Goal: Task Accomplishment & Management: Manage account settings

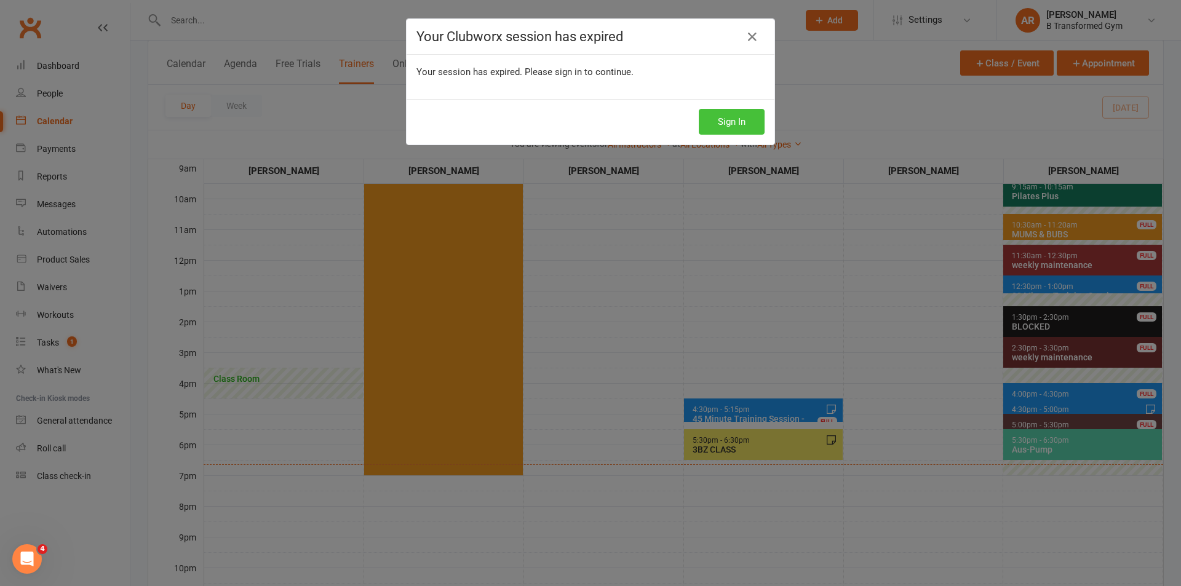
click at [711, 118] on button "Sign In" at bounding box center [732, 122] width 66 height 26
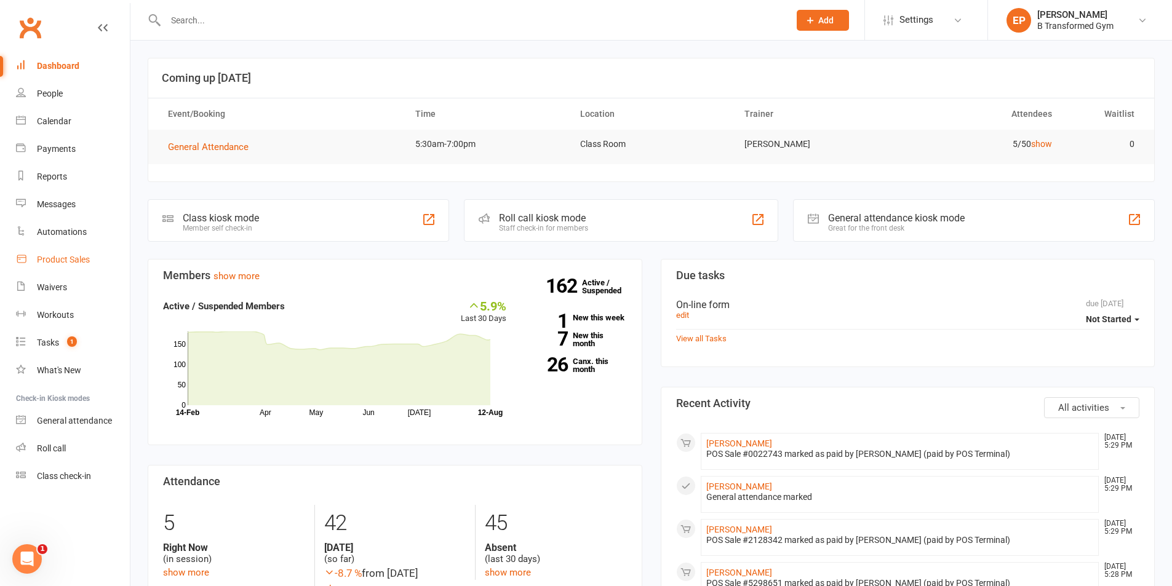
click at [69, 263] on div "Product Sales" at bounding box center [63, 260] width 53 height 10
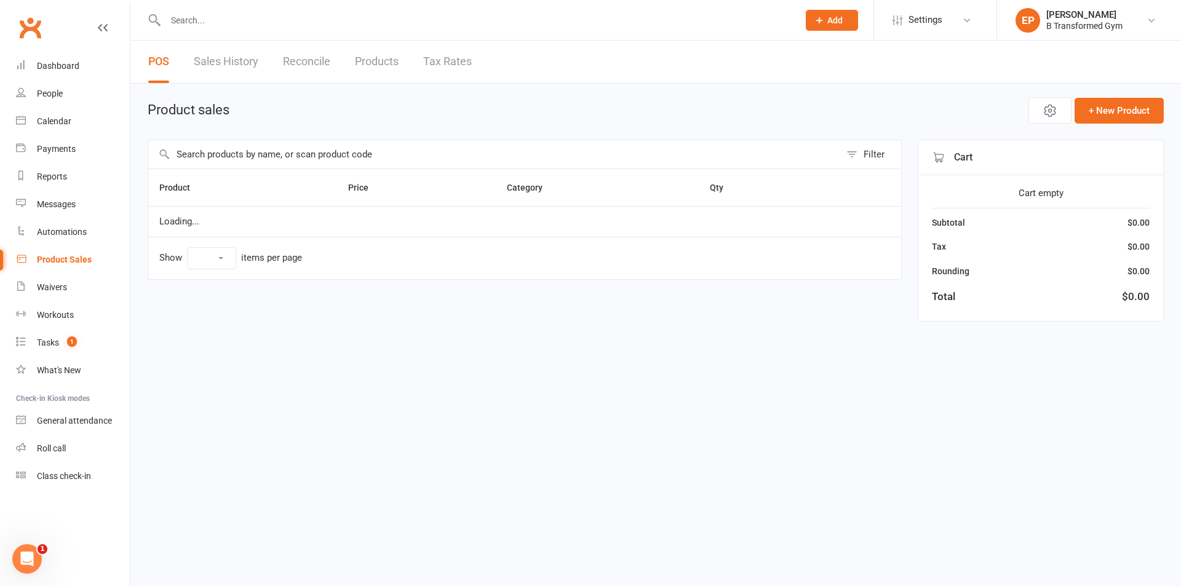
select select "10"
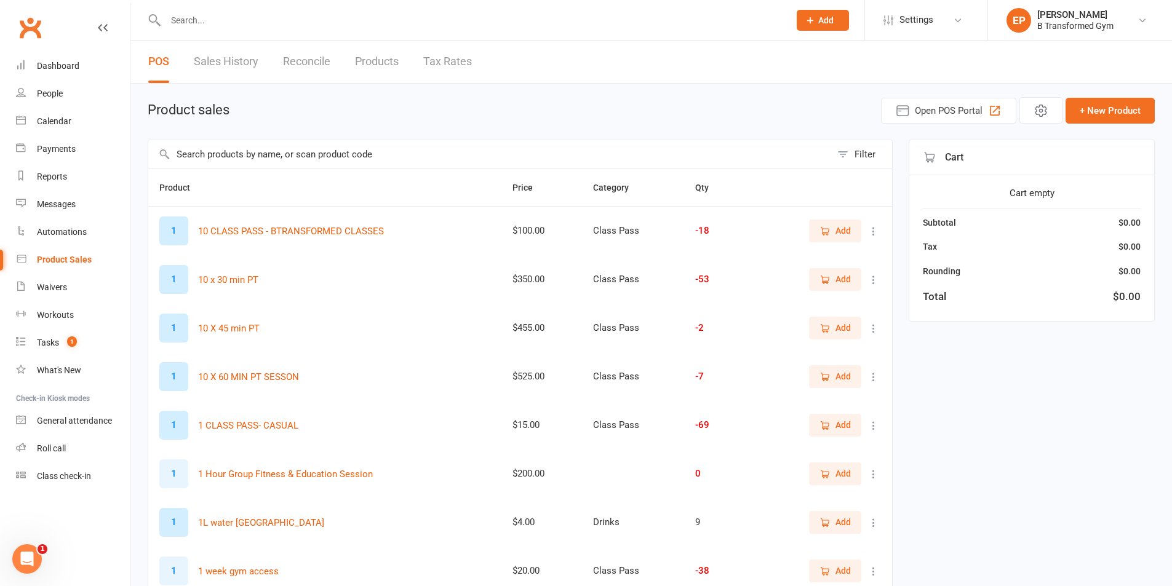
click at [247, 146] on input "text" at bounding box center [489, 154] width 683 height 28
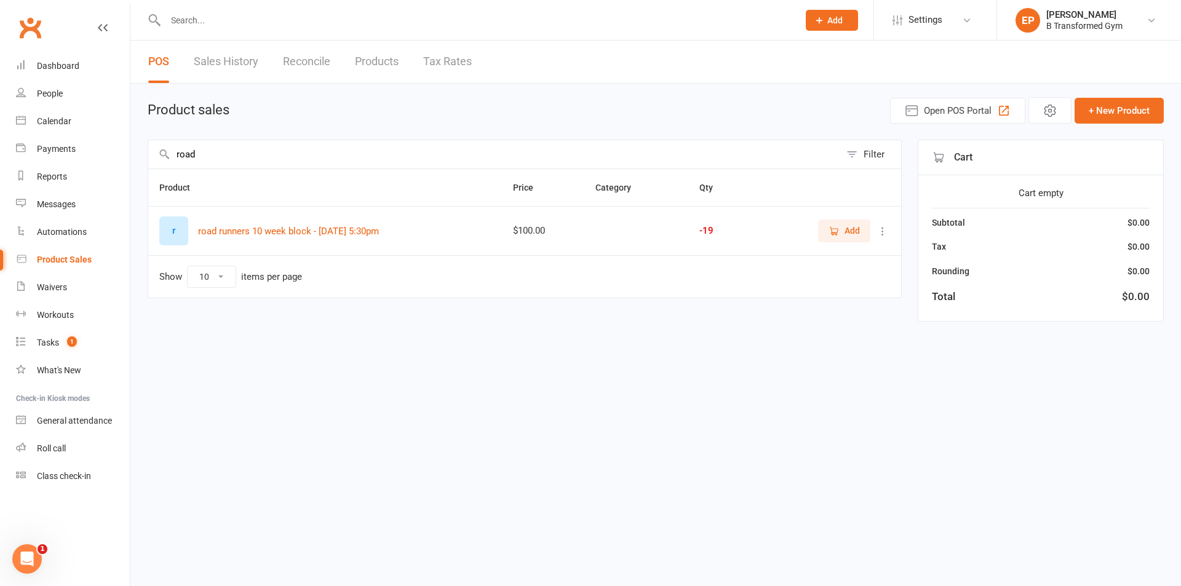
type input "road"
click at [840, 235] on span "Add" at bounding box center [843, 231] width 31 height 14
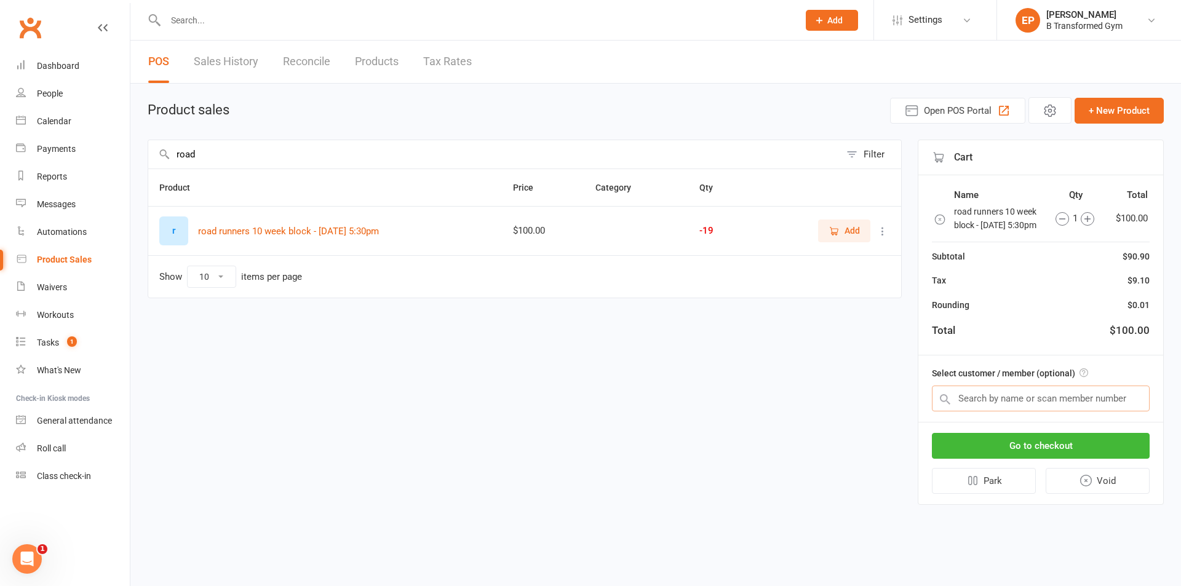
click at [1025, 409] on input "text" at bounding box center [1041, 399] width 218 height 26
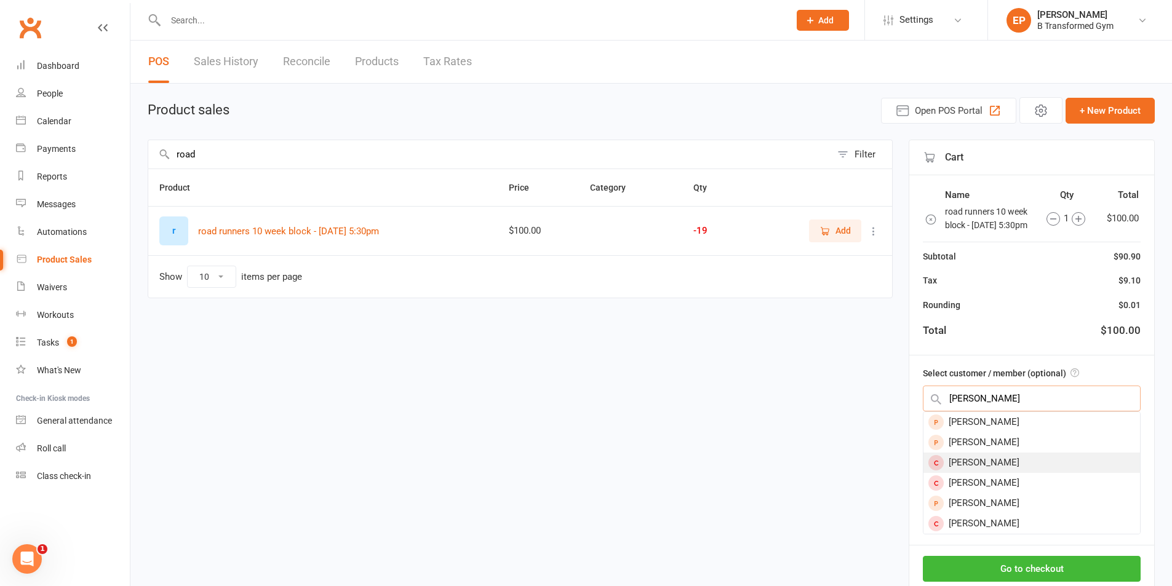
type input "[PERSON_NAME]"
click at [1000, 473] on div "[PERSON_NAME]" at bounding box center [1031, 463] width 216 height 20
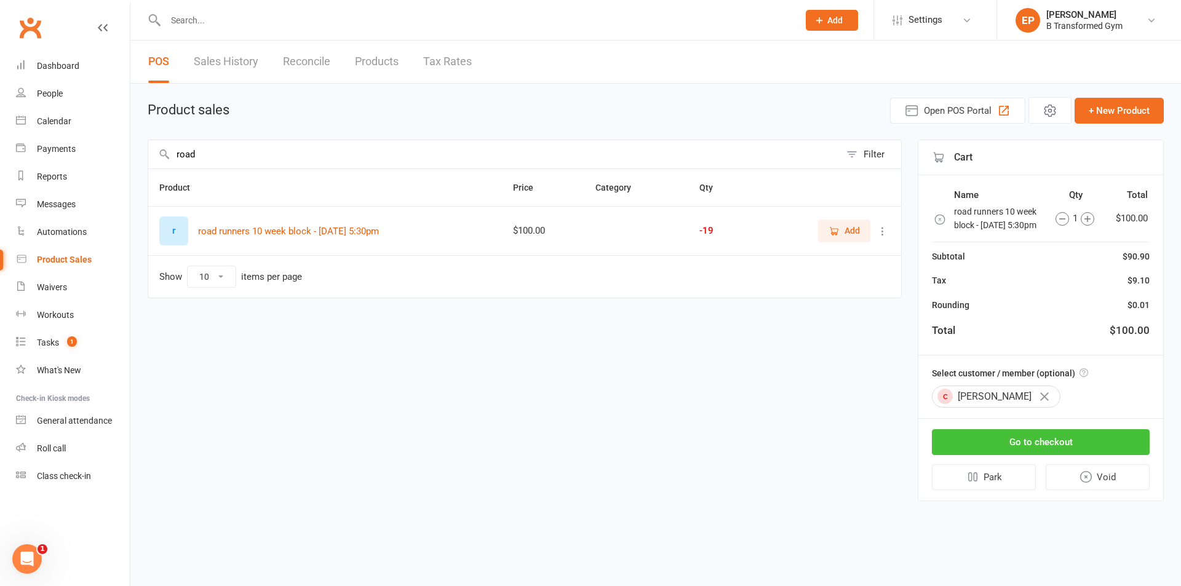
click at [1026, 455] on button "Go to checkout" at bounding box center [1041, 442] width 218 height 26
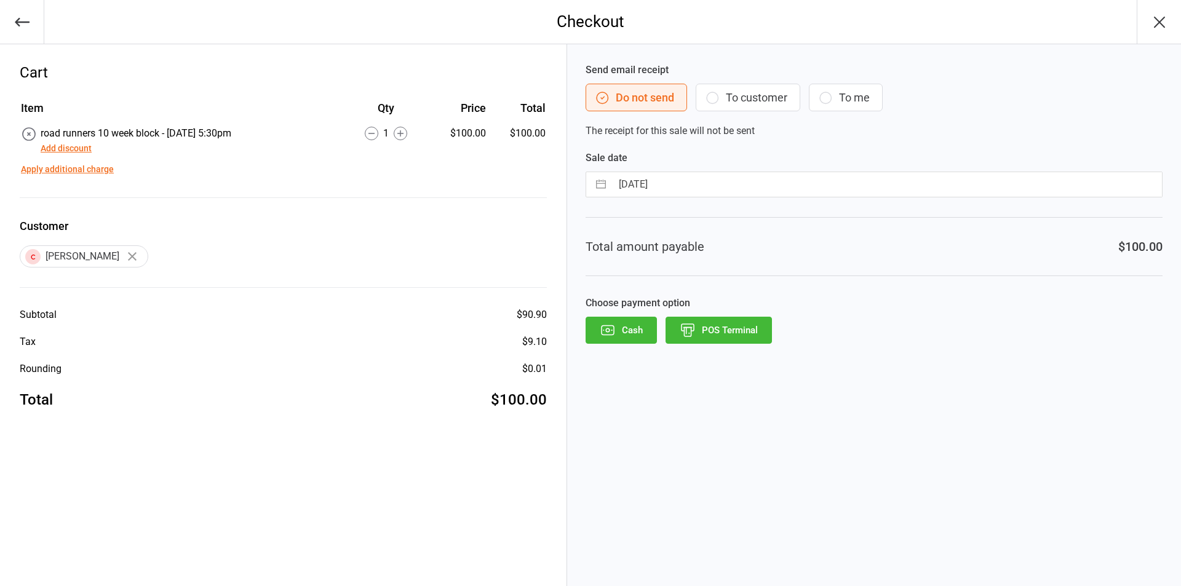
click at [742, 336] on button "POS Terminal" at bounding box center [718, 330] width 106 height 27
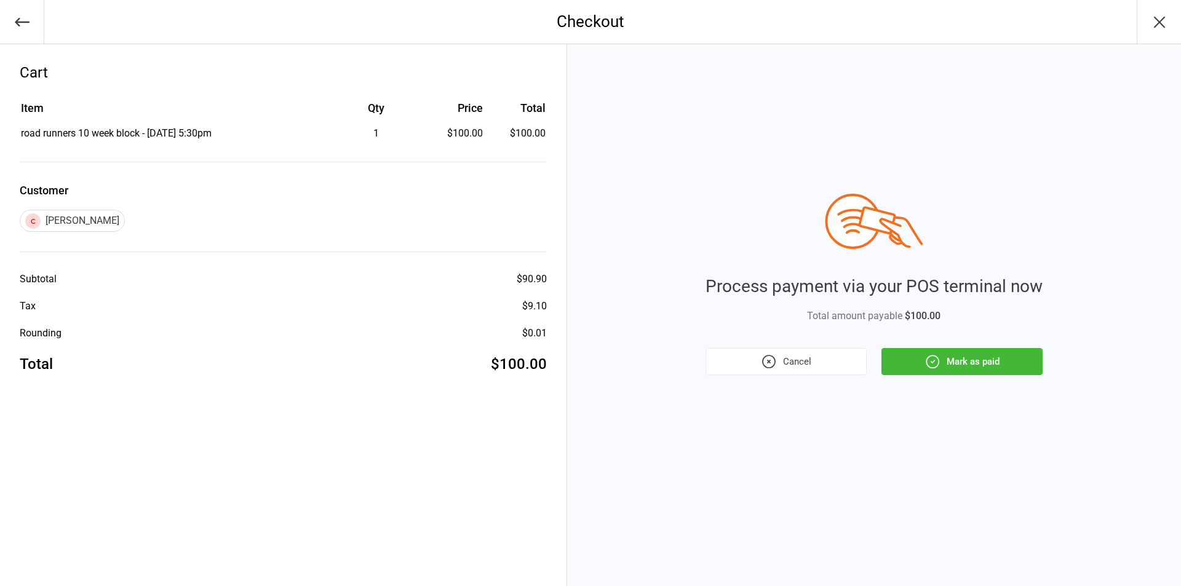
click at [995, 364] on button "Mark as paid" at bounding box center [961, 361] width 161 height 27
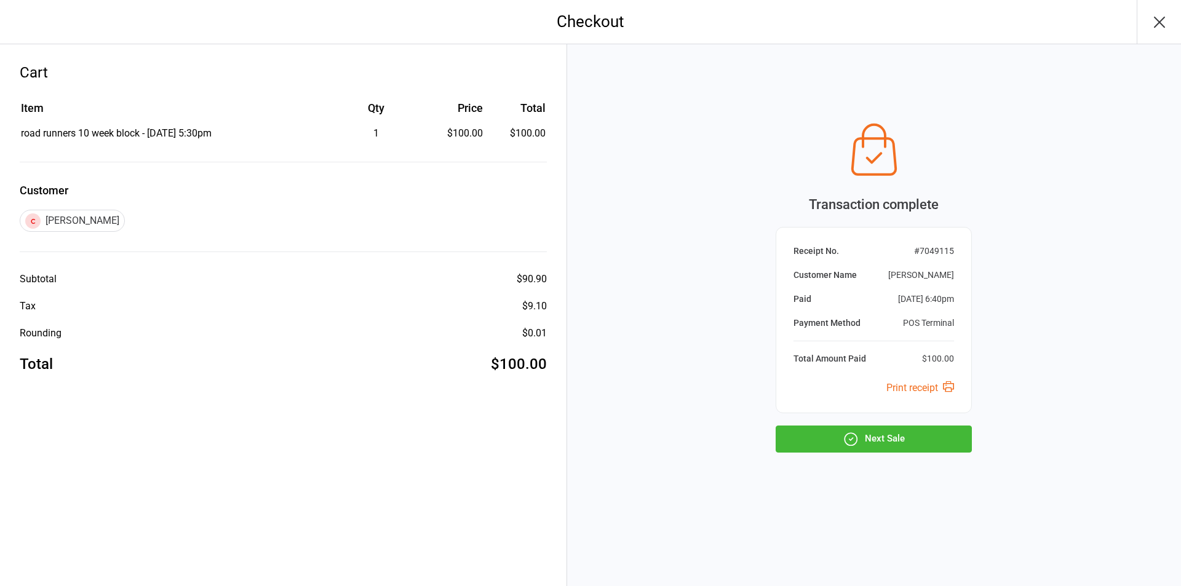
click at [874, 435] on button "Next Sale" at bounding box center [874, 439] width 196 height 27
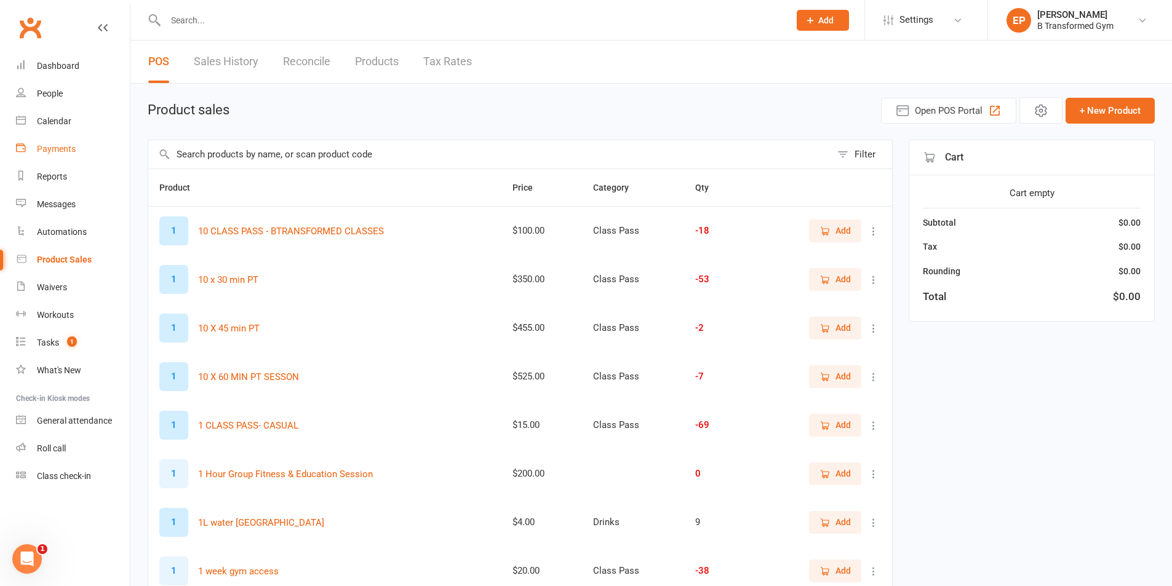
click at [50, 148] on div "Payments" at bounding box center [56, 149] width 39 height 10
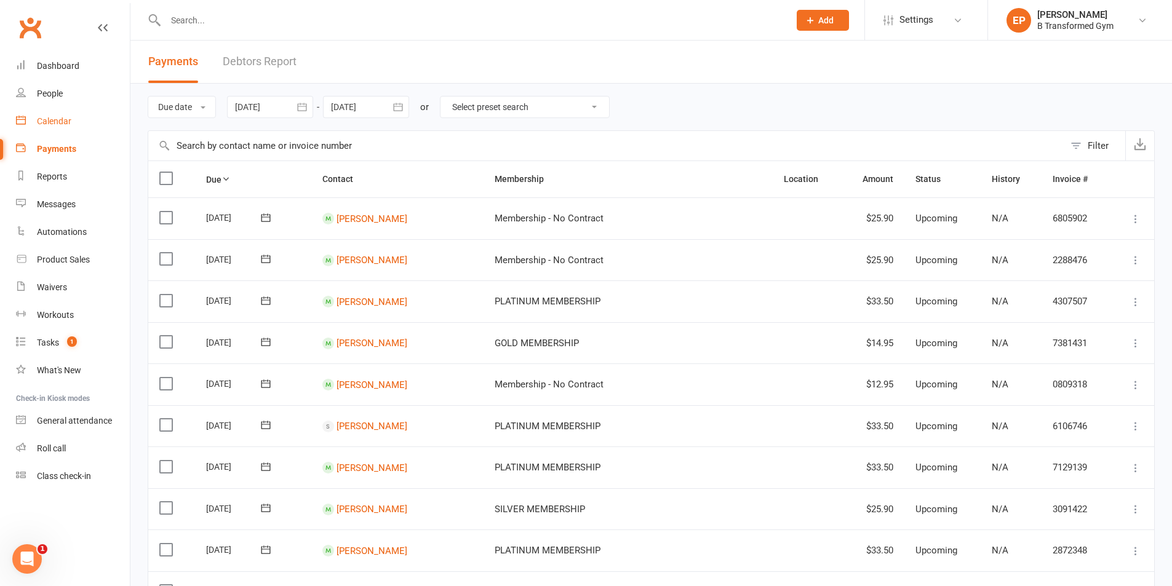
click at [54, 118] on div "Calendar" at bounding box center [54, 121] width 34 height 10
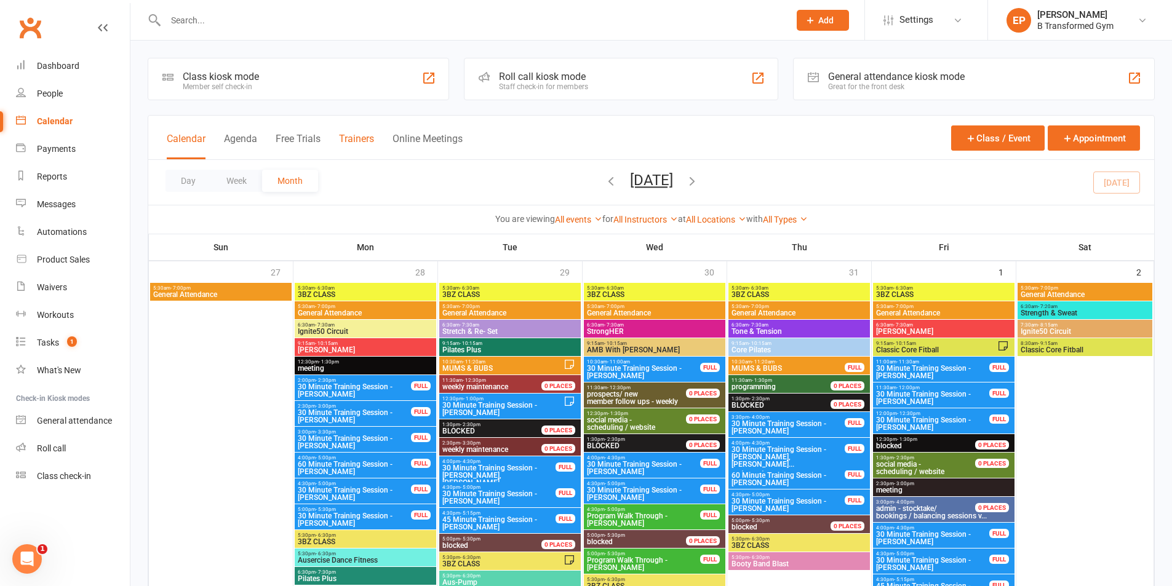
click at [367, 143] on button "Trainers" at bounding box center [356, 146] width 35 height 26
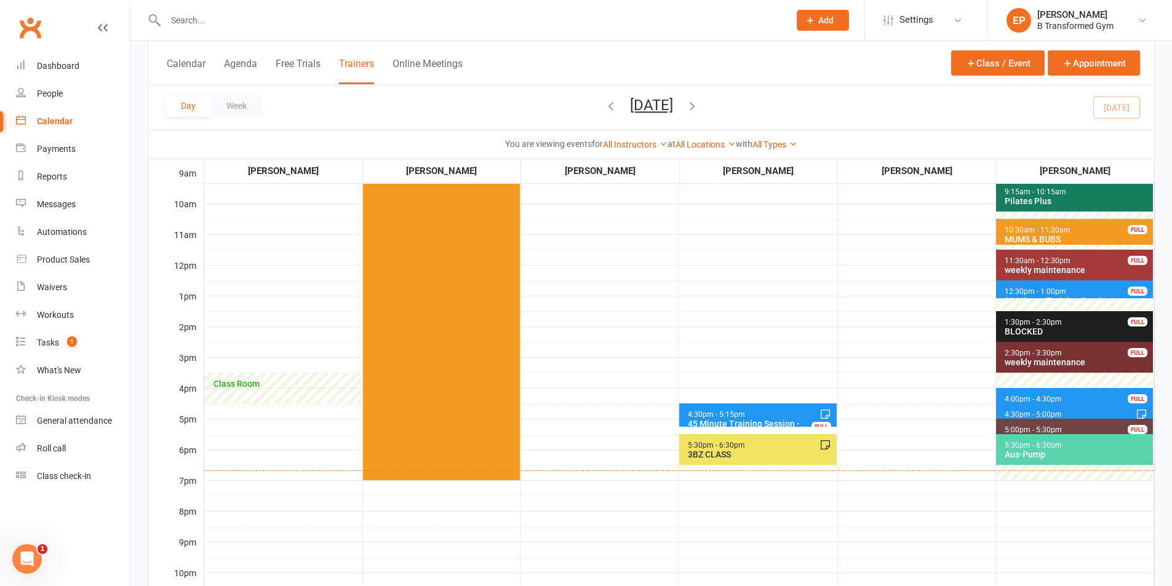
scroll to position [246, 0]
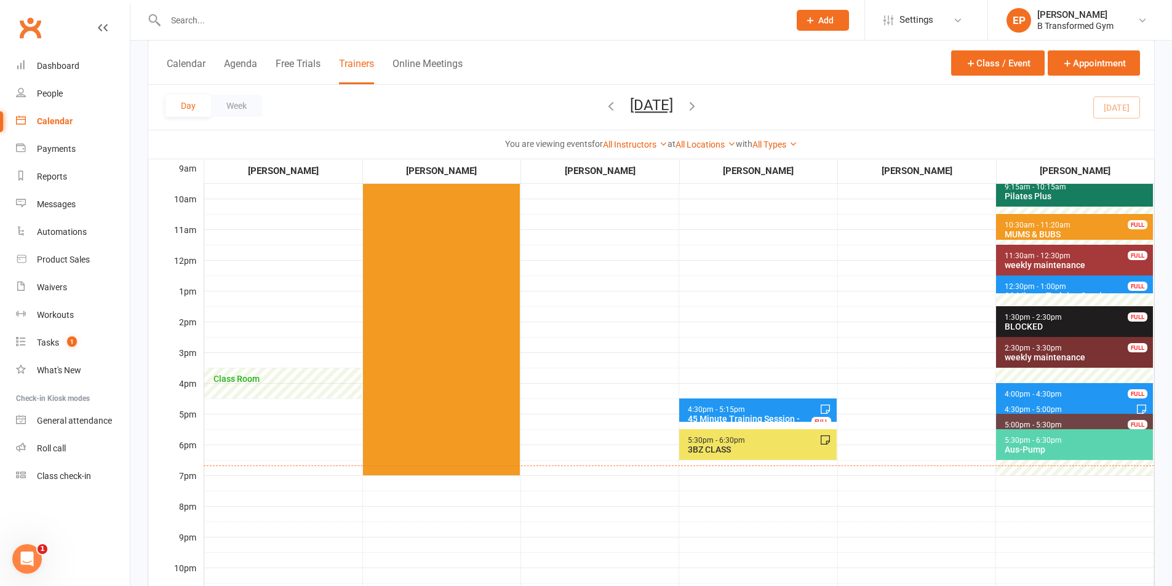
click at [773, 448] on div "3BZ CLASS" at bounding box center [760, 450] width 146 height 10
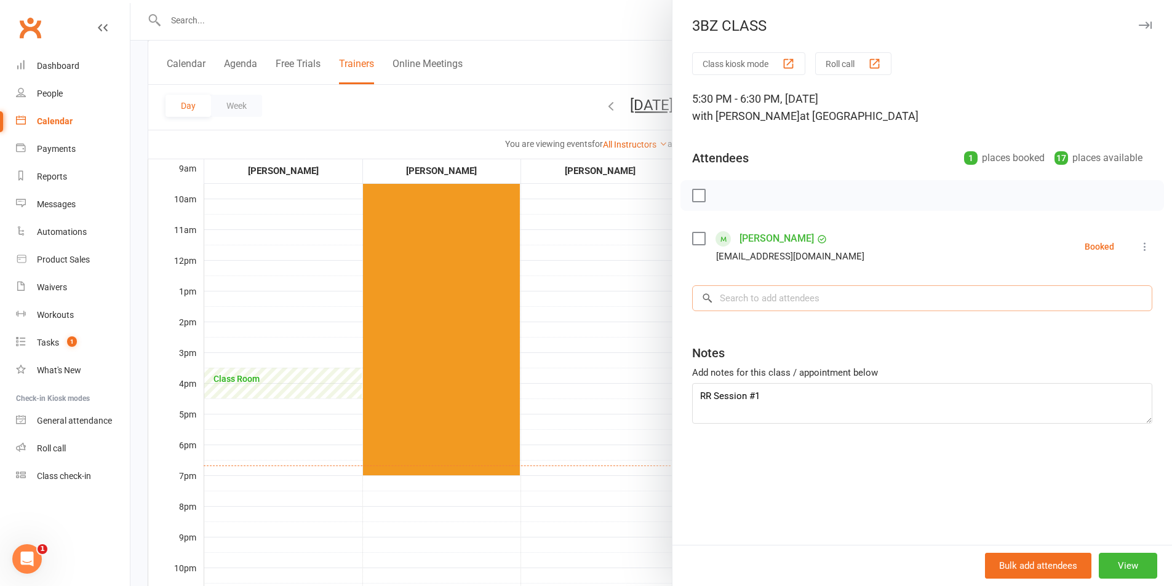
click at [737, 298] on input "search" at bounding box center [922, 298] width 460 height 26
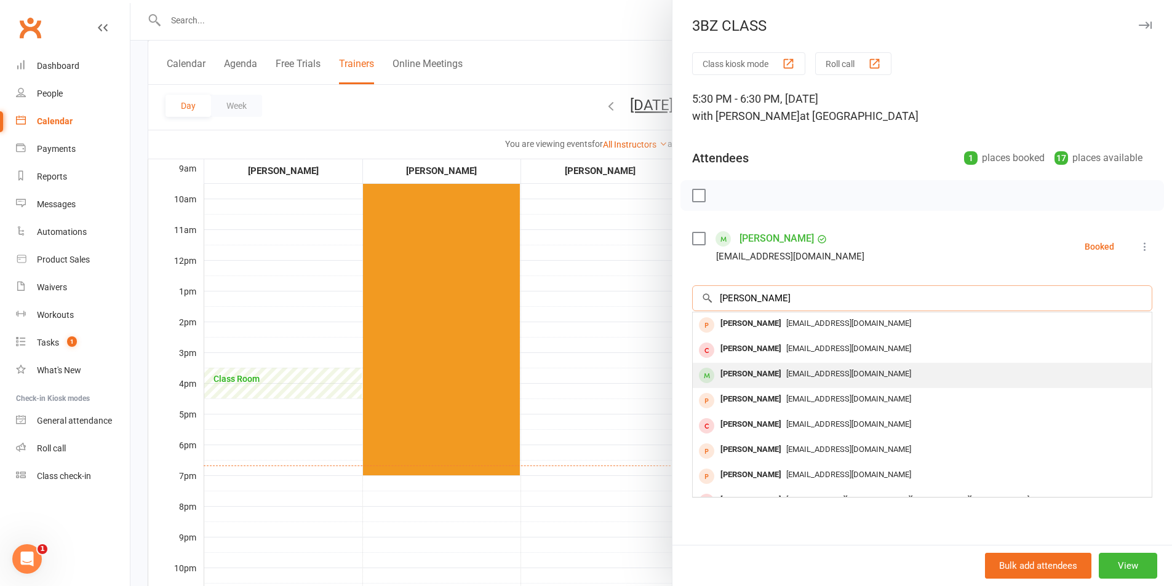
type input "[PERSON_NAME]"
click at [779, 374] on div "[PERSON_NAME]" at bounding box center [750, 374] width 71 height 18
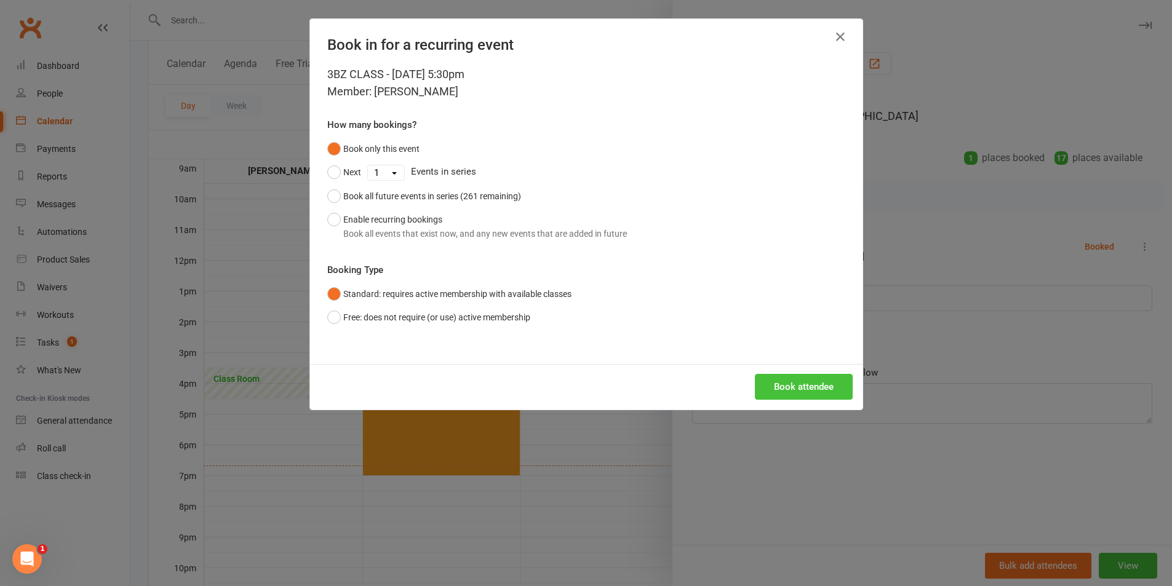
click at [788, 380] on button "Book attendee" at bounding box center [804, 387] width 98 height 26
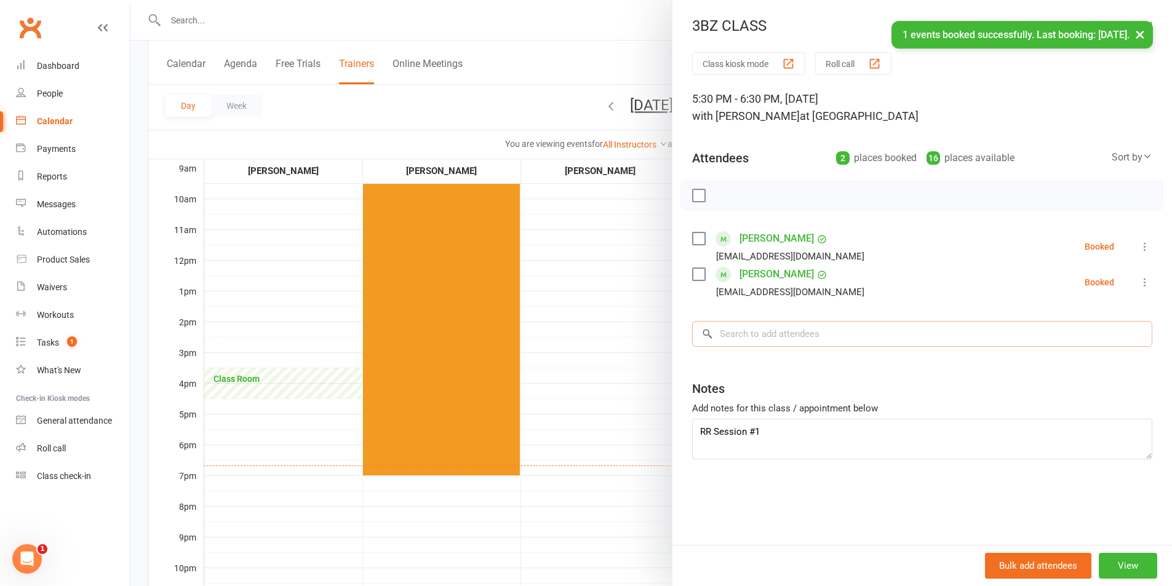
click at [768, 329] on input "search" at bounding box center [922, 334] width 460 height 26
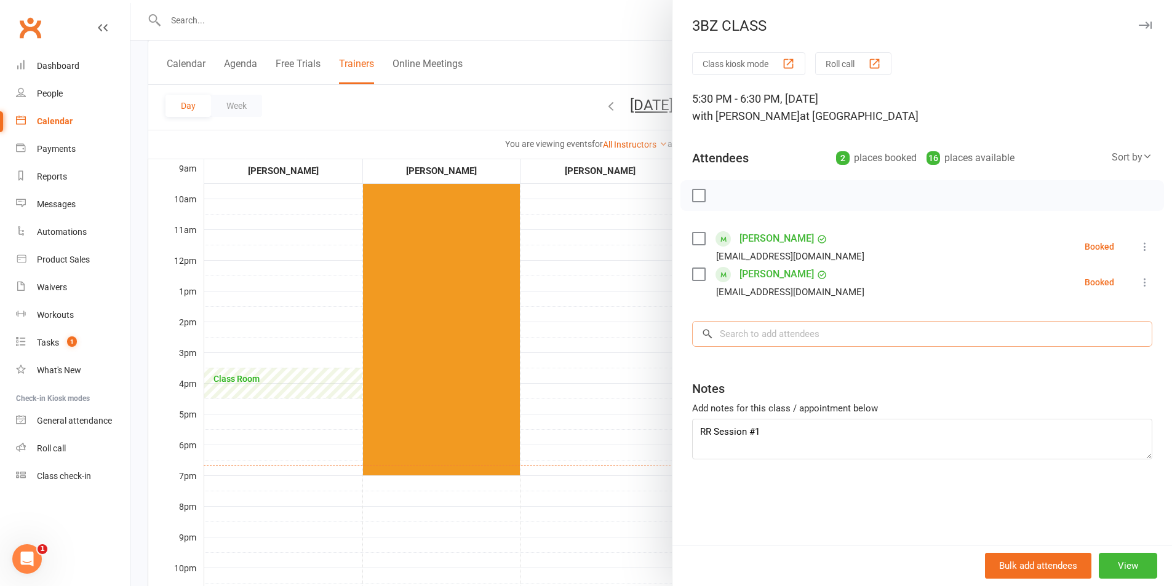
click at [778, 343] on input "search" at bounding box center [922, 334] width 460 height 26
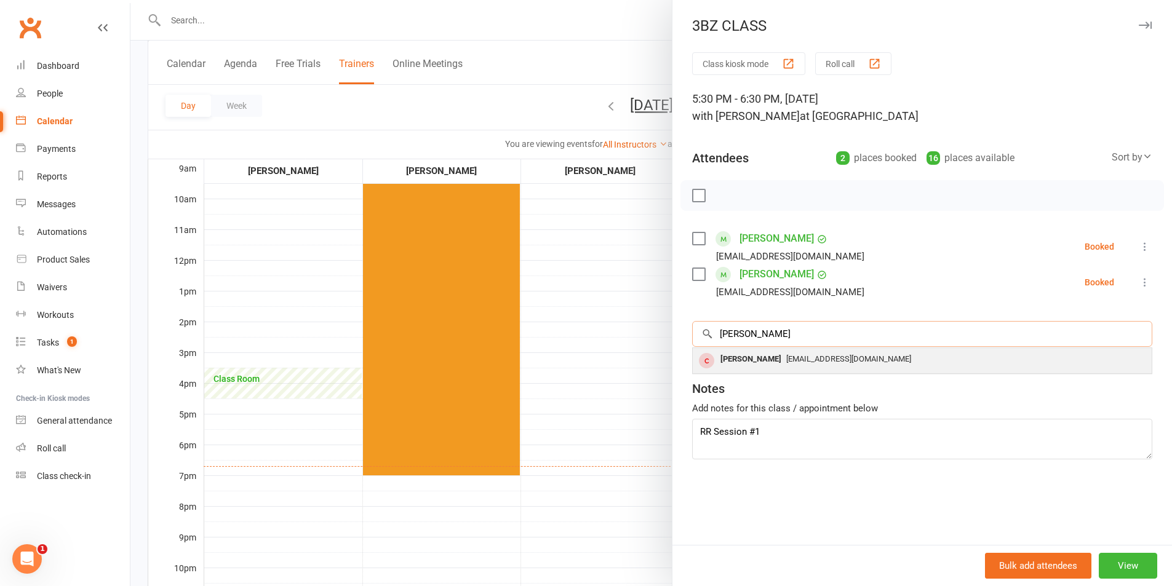
type input "[PERSON_NAME]"
click at [722, 360] on div "[PERSON_NAME]" at bounding box center [750, 360] width 71 height 18
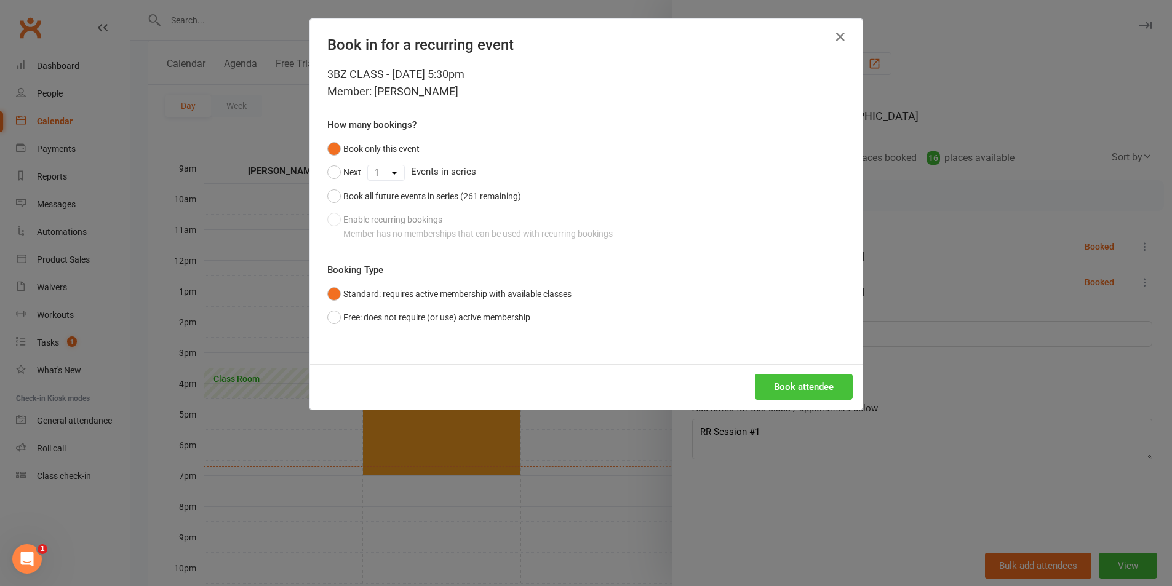
click at [788, 389] on button "Book attendee" at bounding box center [804, 387] width 98 height 26
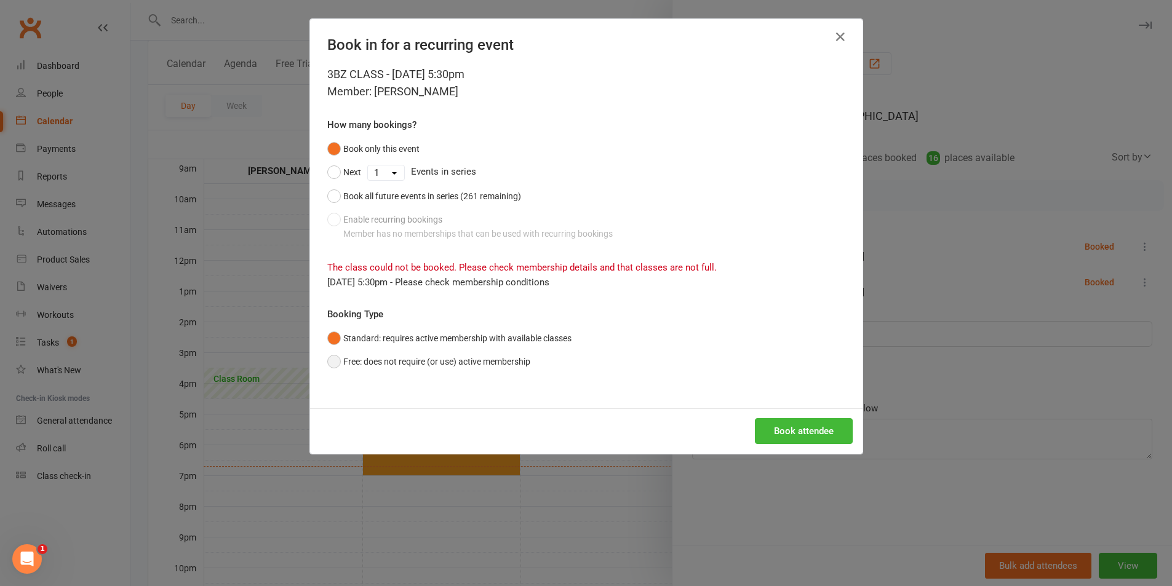
click at [328, 362] on button "Free: does not require (or use) active membership" at bounding box center [428, 361] width 203 height 23
click at [811, 423] on button "Book attendee" at bounding box center [804, 431] width 98 height 26
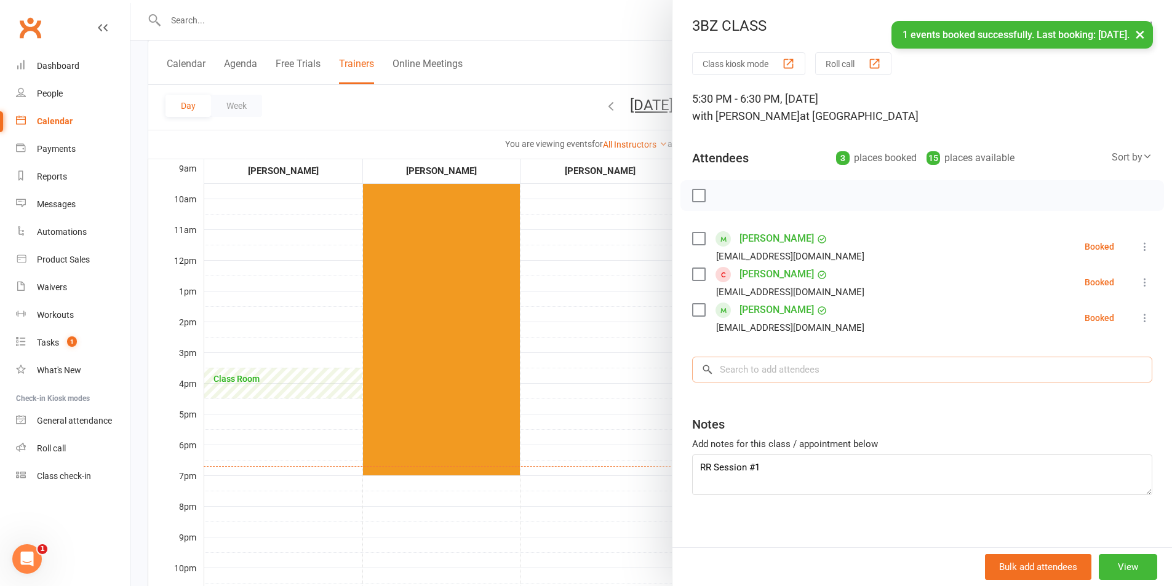
drag, startPoint x: 794, startPoint y: 368, endPoint x: 788, endPoint y: 364, distance: 6.7
click at [793, 368] on input "search" at bounding box center [922, 370] width 460 height 26
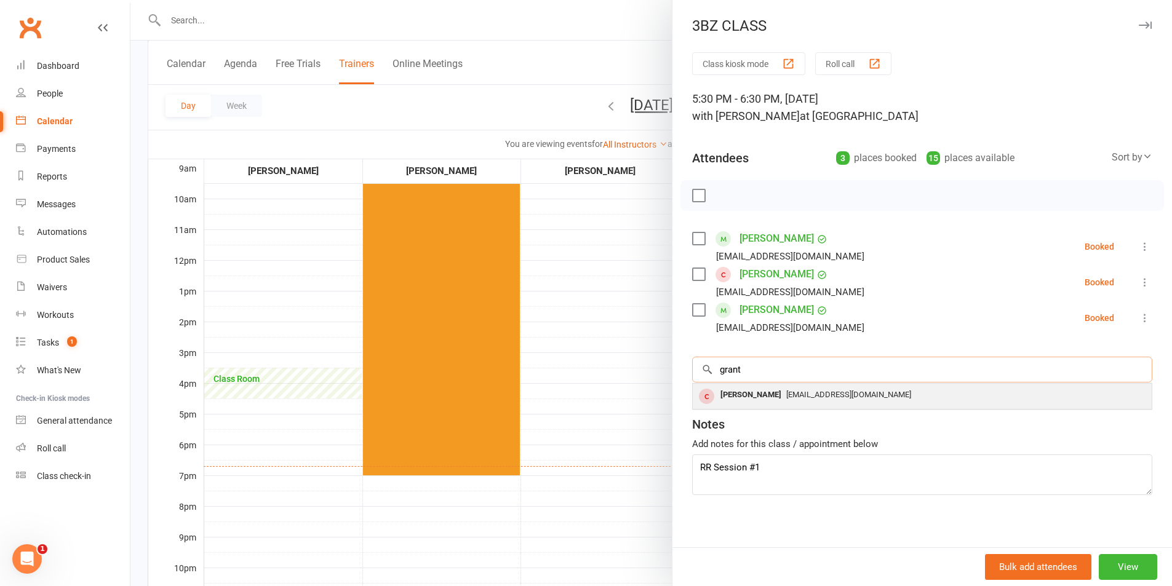
type input "grant"
click at [792, 398] on span "[EMAIL_ADDRESS][DOMAIN_NAME]" at bounding box center [848, 394] width 125 height 9
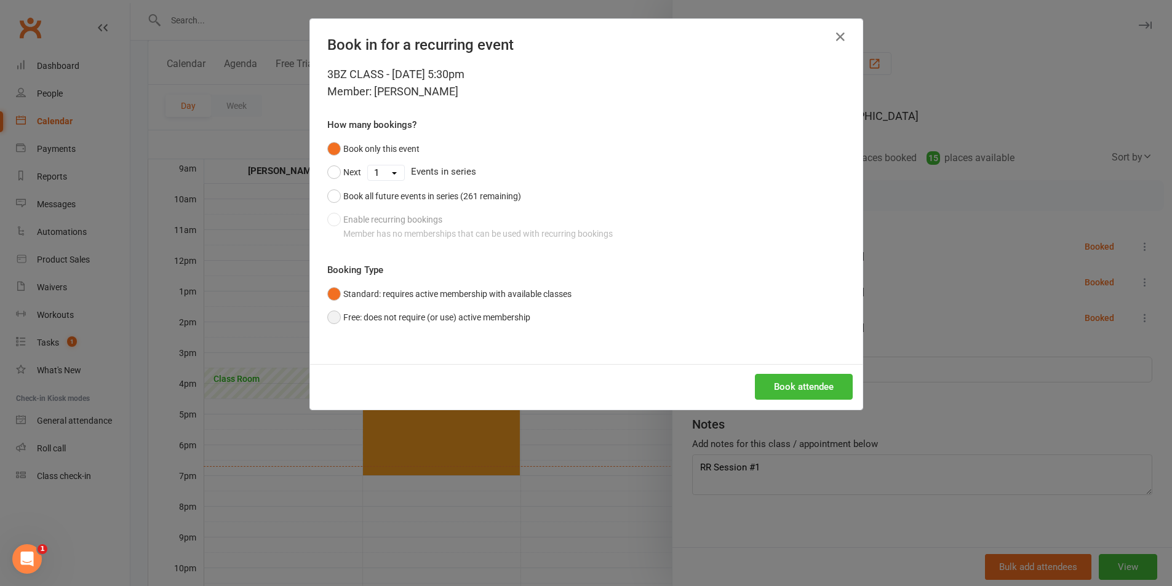
click at [329, 317] on button "Free: does not require (or use) active membership" at bounding box center [428, 317] width 203 height 23
click at [783, 384] on button "Book attendee" at bounding box center [804, 387] width 98 height 26
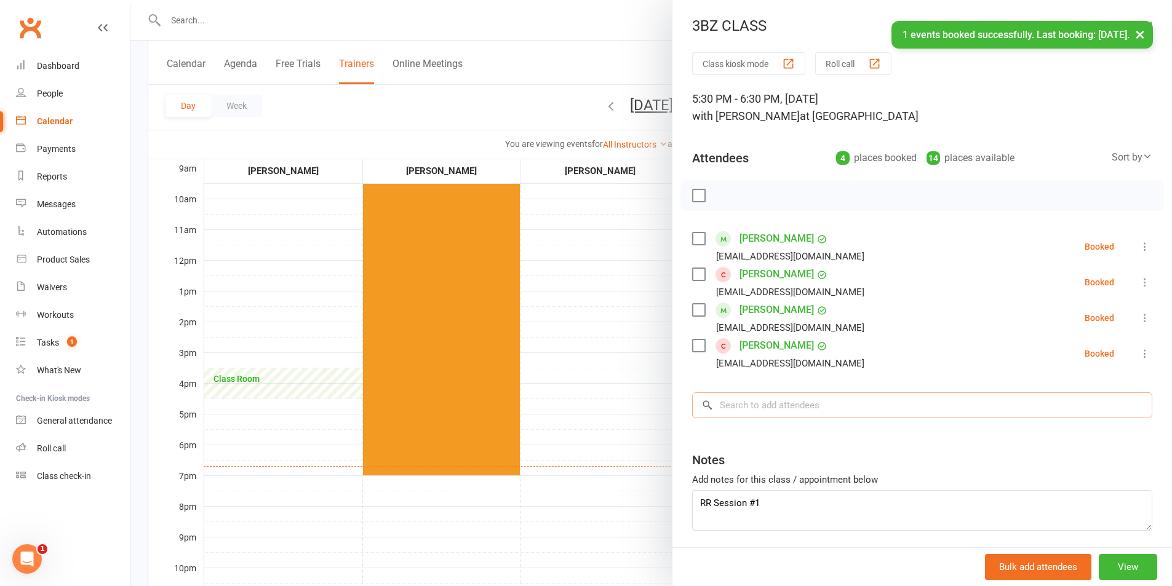
click at [776, 411] on input "search" at bounding box center [922, 405] width 460 height 26
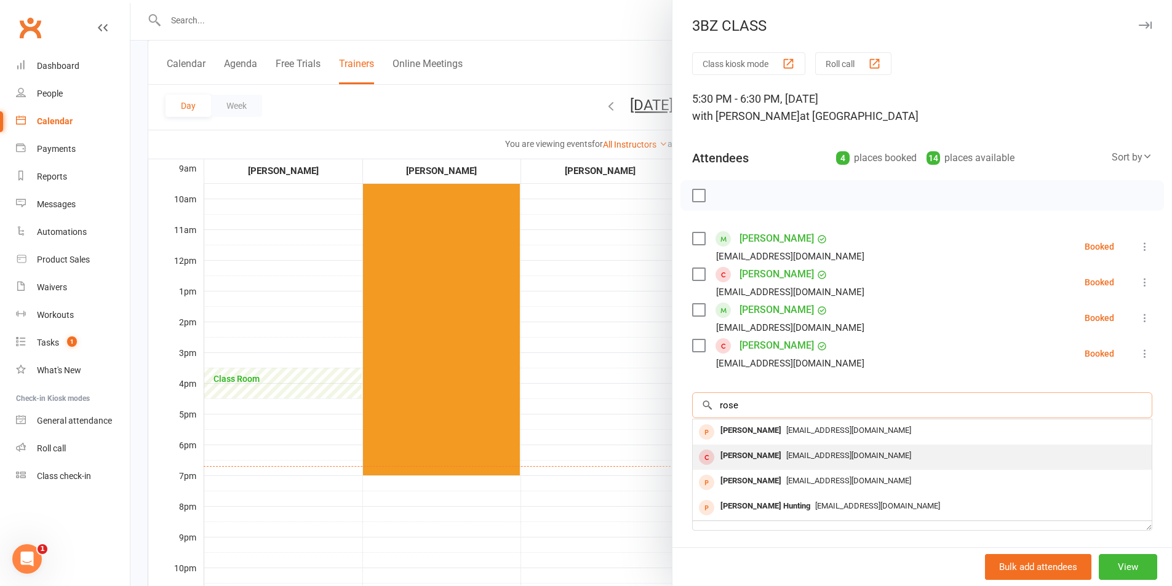
type input "rose"
click at [786, 455] on span "[EMAIL_ADDRESS][DOMAIN_NAME]" at bounding box center [848, 455] width 125 height 9
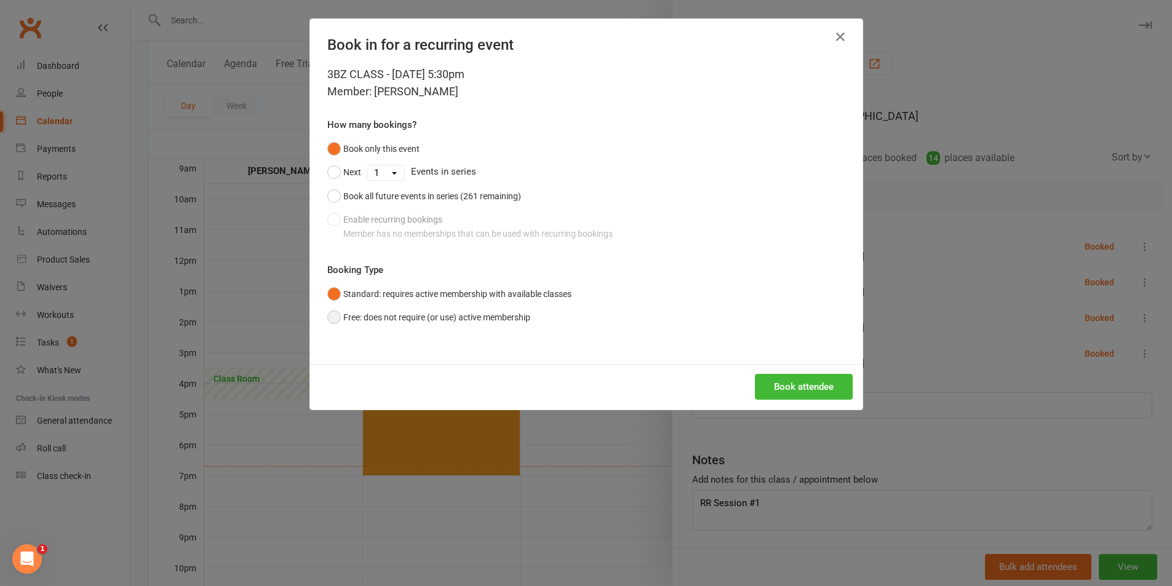
click at [345, 314] on button "Free: does not require (or use) active membership" at bounding box center [428, 317] width 203 height 23
click at [788, 382] on button "Book attendee" at bounding box center [804, 387] width 98 height 26
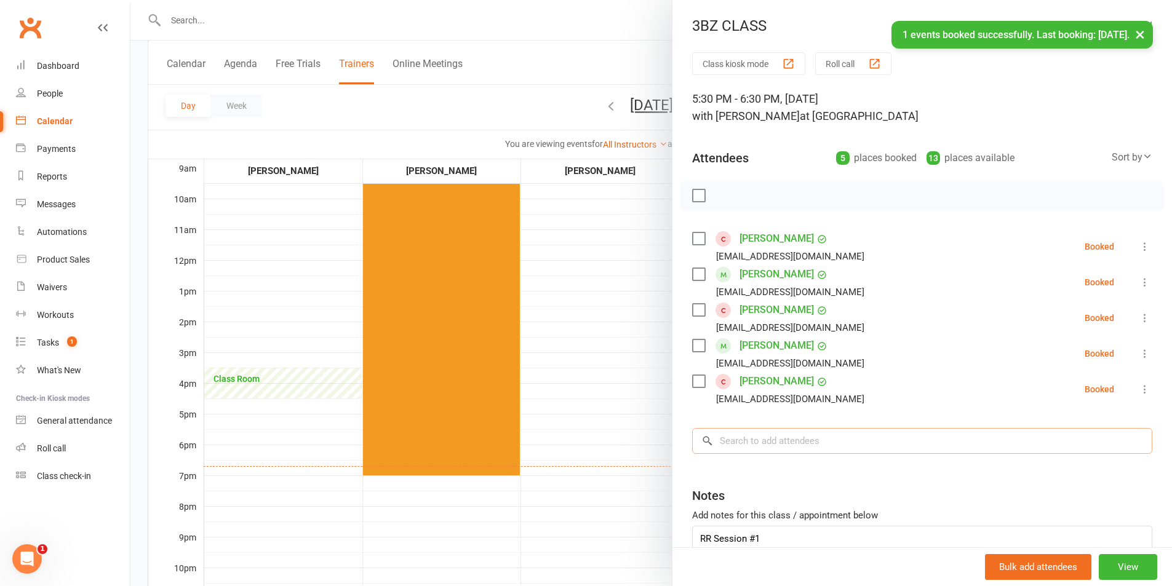
click at [775, 440] on input "search" at bounding box center [922, 441] width 460 height 26
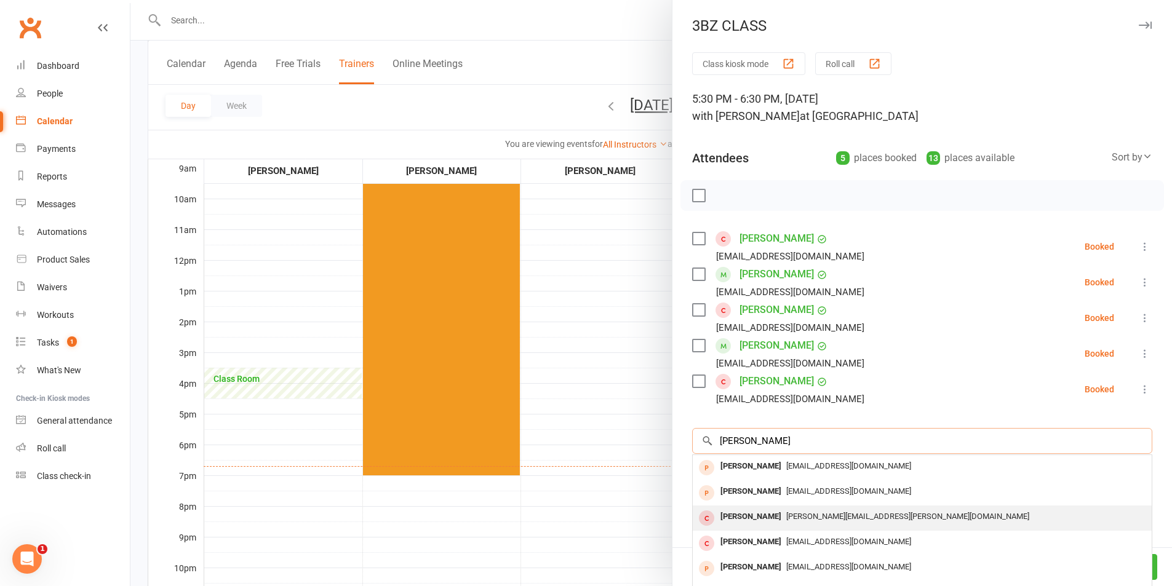
type input "[PERSON_NAME]"
click at [786, 518] on span "[PERSON_NAME][EMAIL_ADDRESS][PERSON_NAME][DOMAIN_NAME]" at bounding box center [907, 516] width 243 height 9
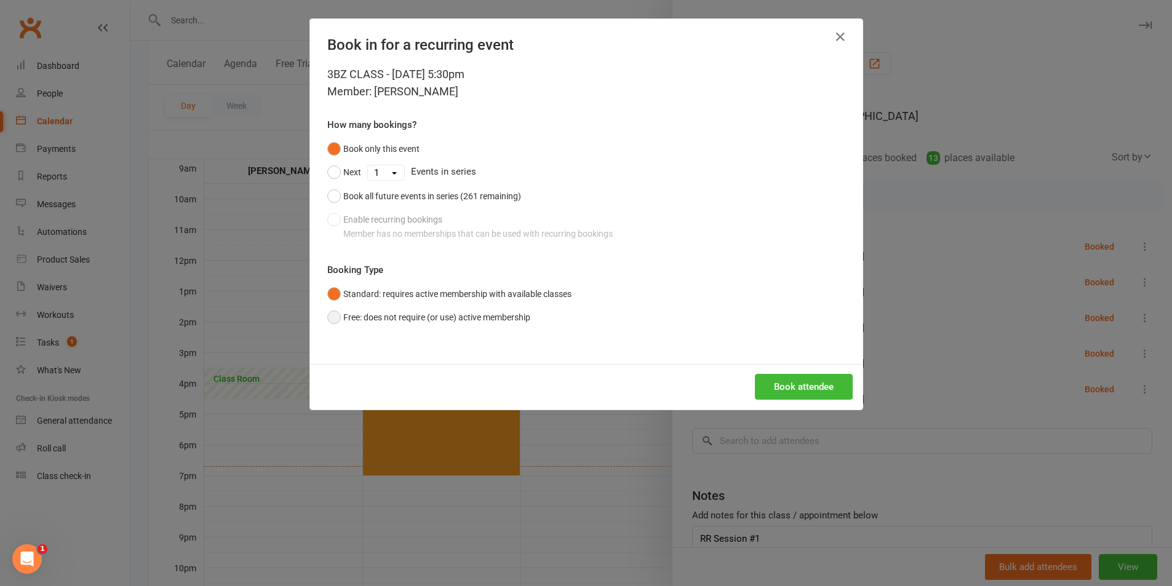
click at [397, 317] on button "Free: does not require (or use) active membership" at bounding box center [428, 317] width 203 height 23
click at [777, 387] on button "Book attendee" at bounding box center [804, 387] width 98 height 26
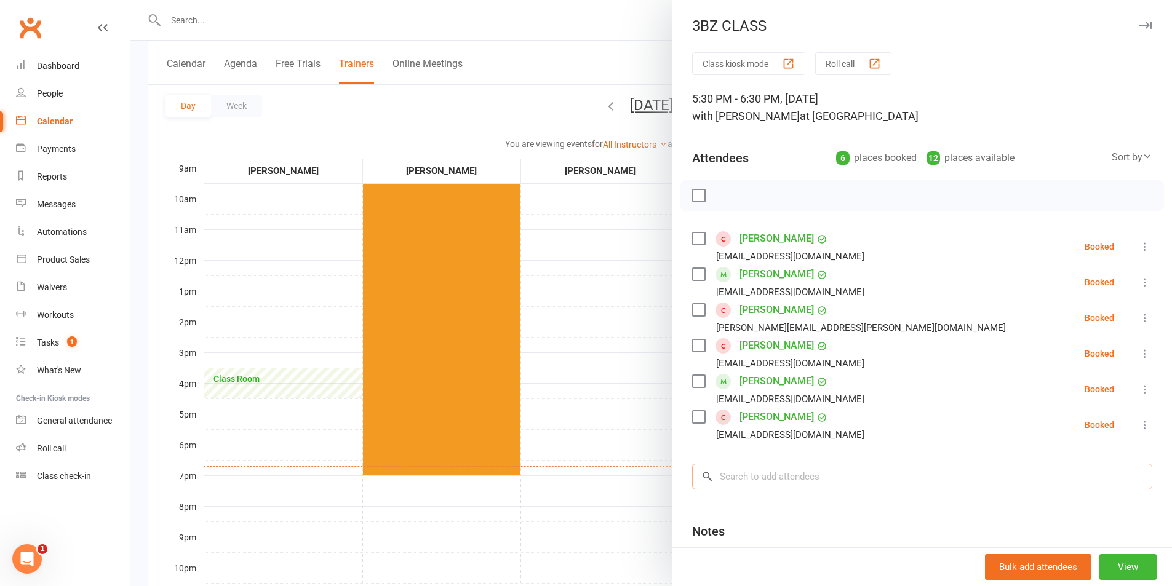
click at [836, 475] on input "search" at bounding box center [922, 477] width 460 height 26
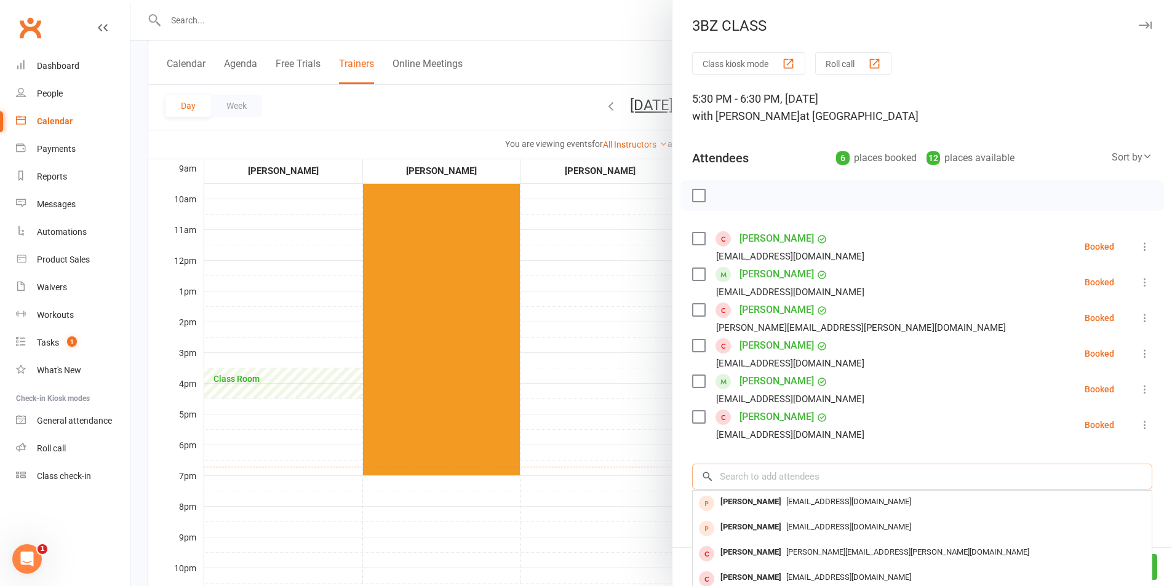
type input "K"
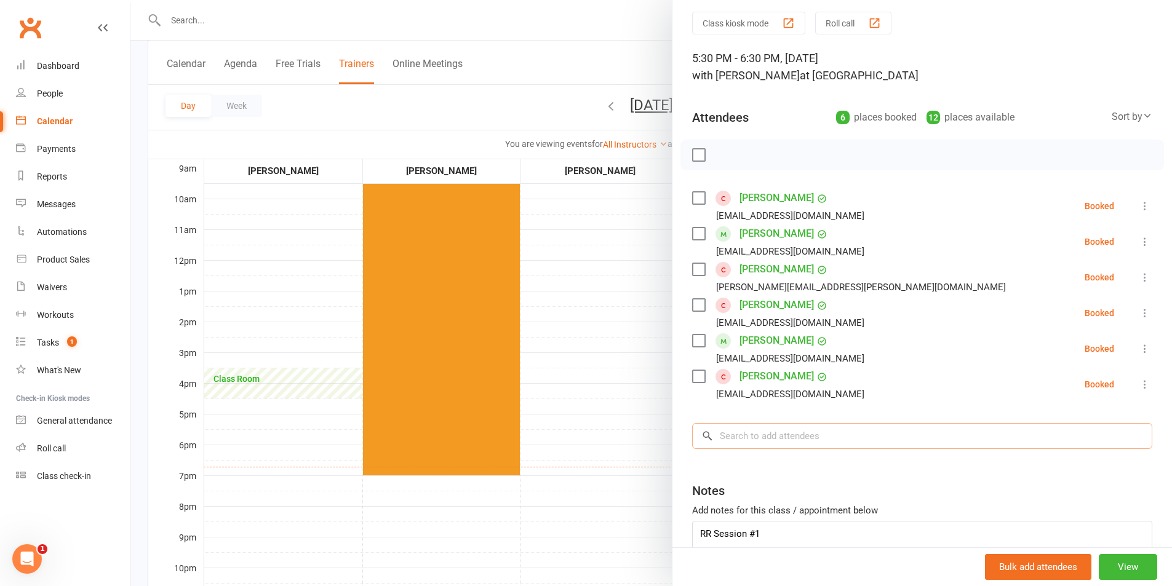
scroll to position [62, 0]
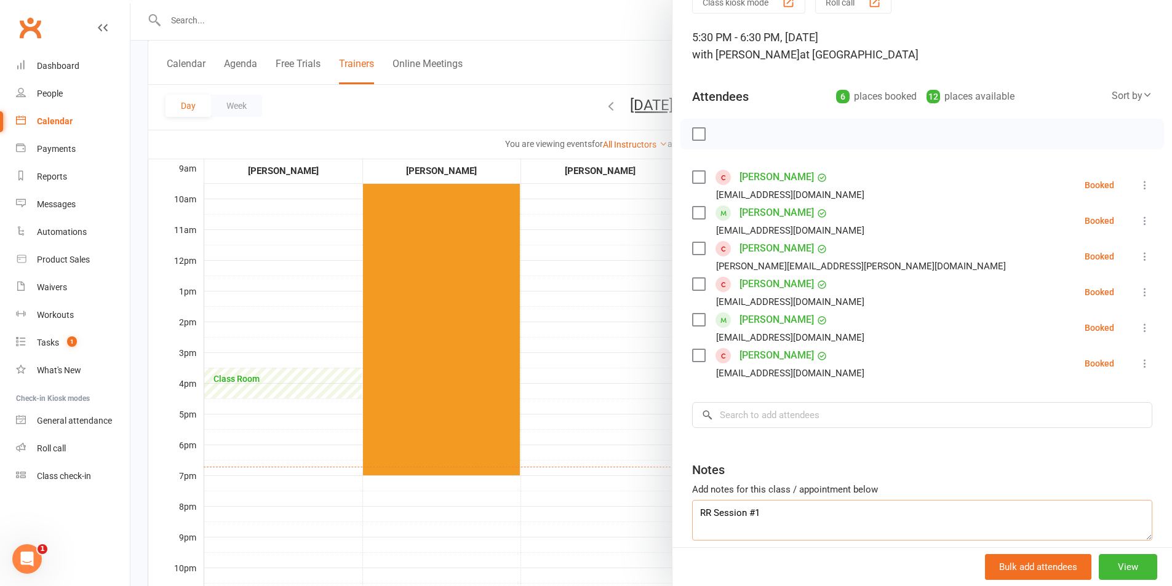
click at [760, 530] on textarea "RR Session #1" at bounding box center [922, 520] width 460 height 41
click at [692, 528] on textarea "RR Session #1 [PERSON_NAME][GEOGRAPHIC_DATA]" at bounding box center [922, 520] width 460 height 41
type textarea "RR Session #1 Attended-[PERSON_NAME][GEOGRAPHIC_DATA]"
click at [525, 30] on div at bounding box center [650, 293] width 1041 height 586
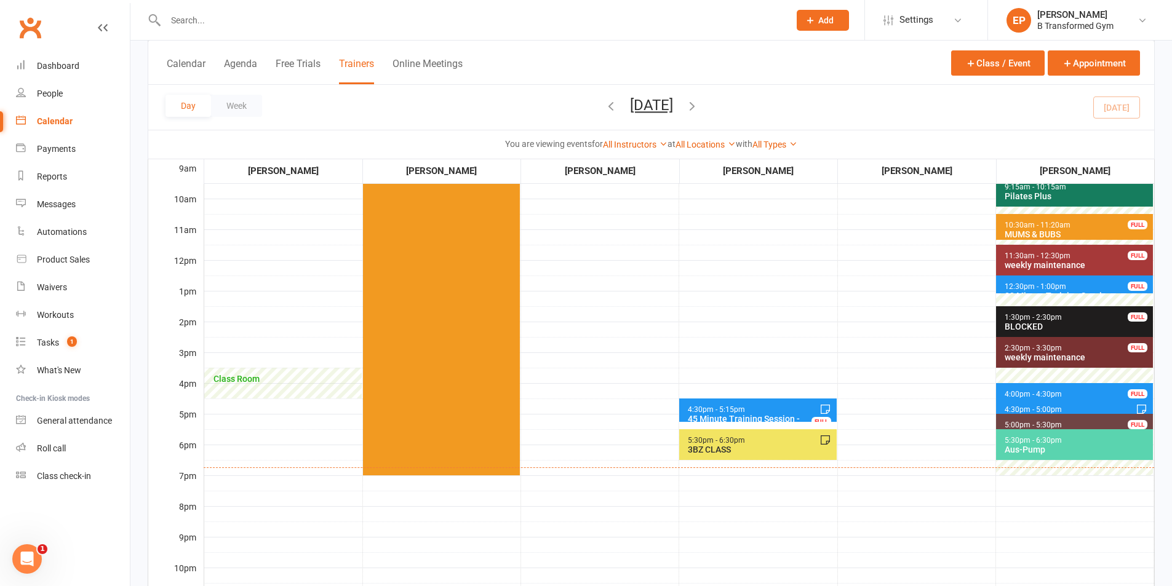
click at [756, 453] on div "3BZ CLASS" at bounding box center [760, 450] width 146 height 10
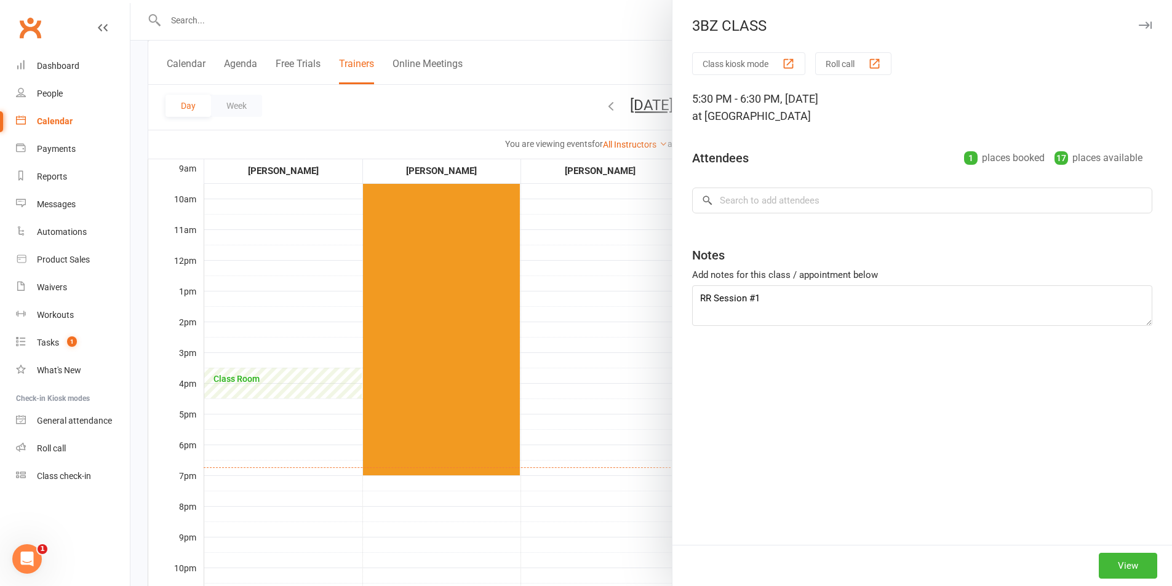
type textarea "RR Session #1 Attended-[PERSON_NAME][GEOGRAPHIC_DATA]"
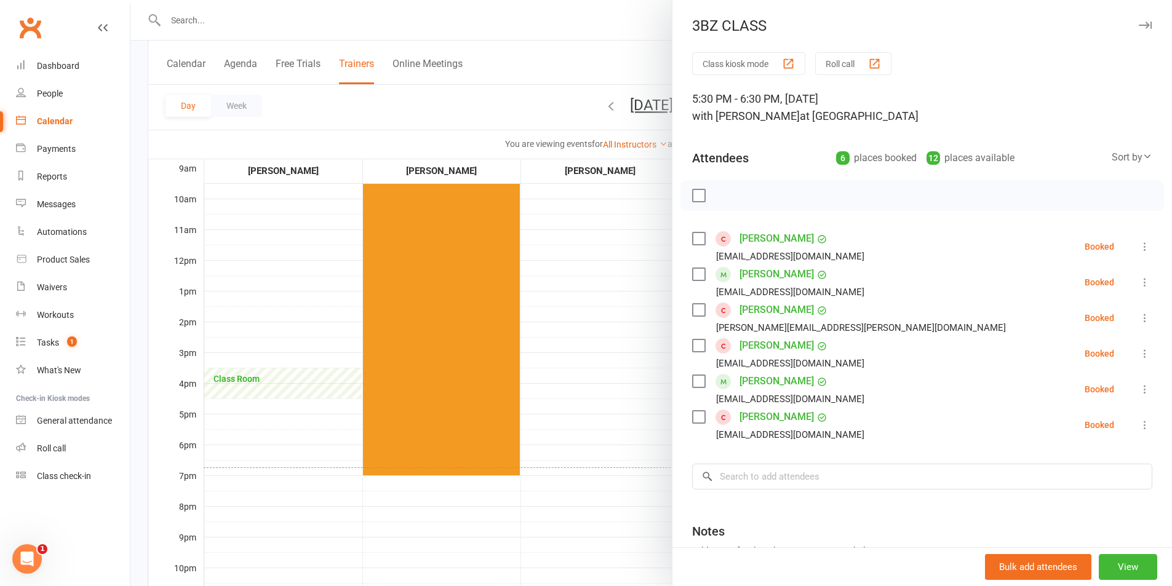
click at [685, 193] on div at bounding box center [921, 195] width 483 height 31
click at [692, 196] on label at bounding box center [698, 195] width 12 height 12
click at [719, 192] on icon "button" at bounding box center [726, 196] width 14 height 14
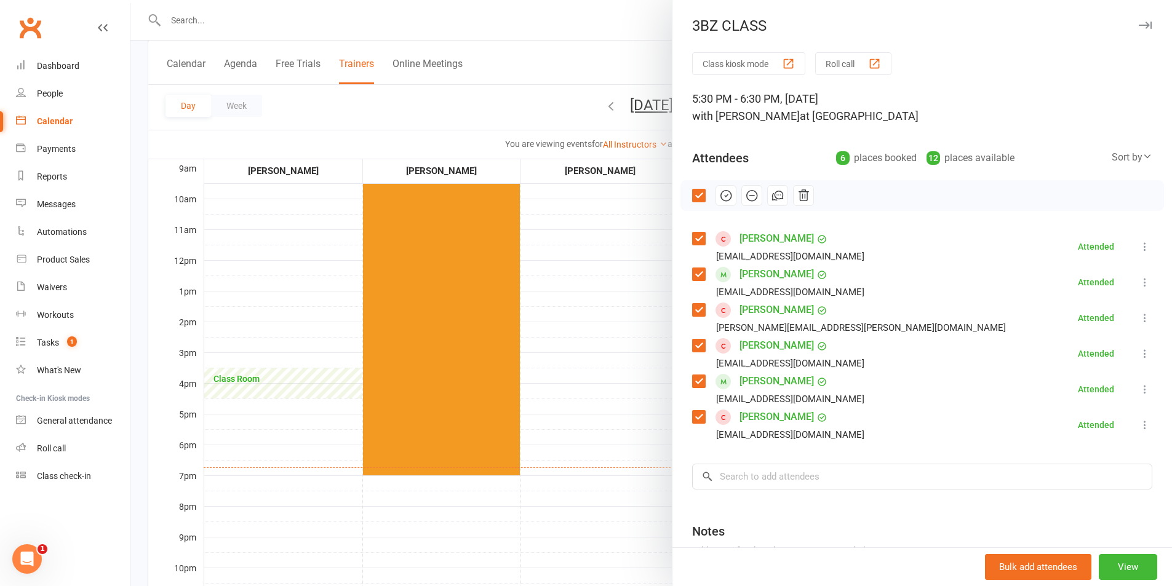
click at [599, 26] on div at bounding box center [650, 293] width 1041 height 586
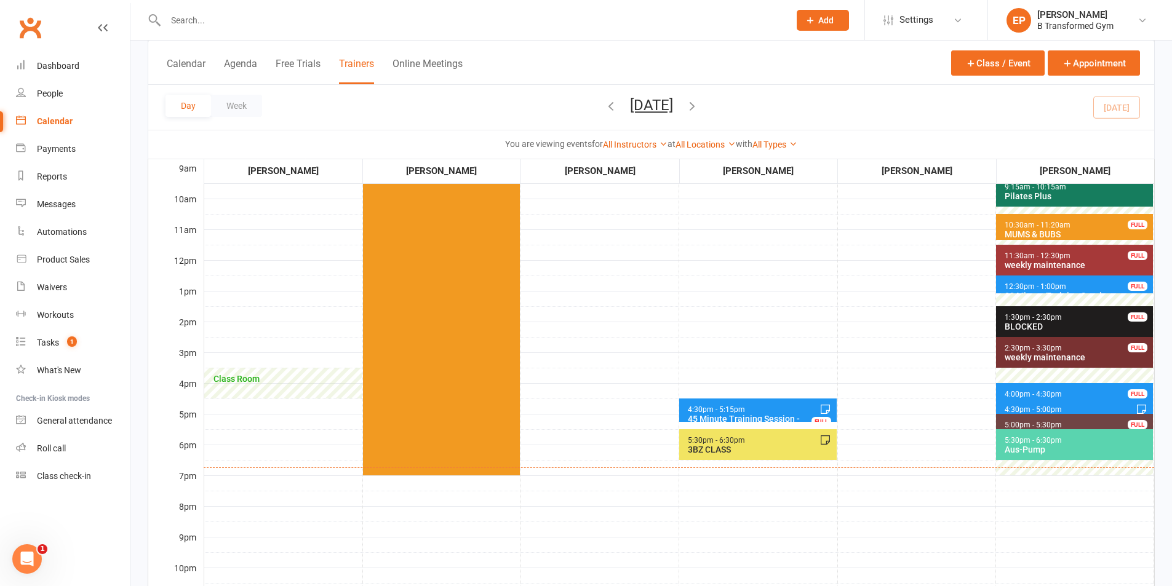
click at [595, 30] on div at bounding box center [464, 20] width 633 height 40
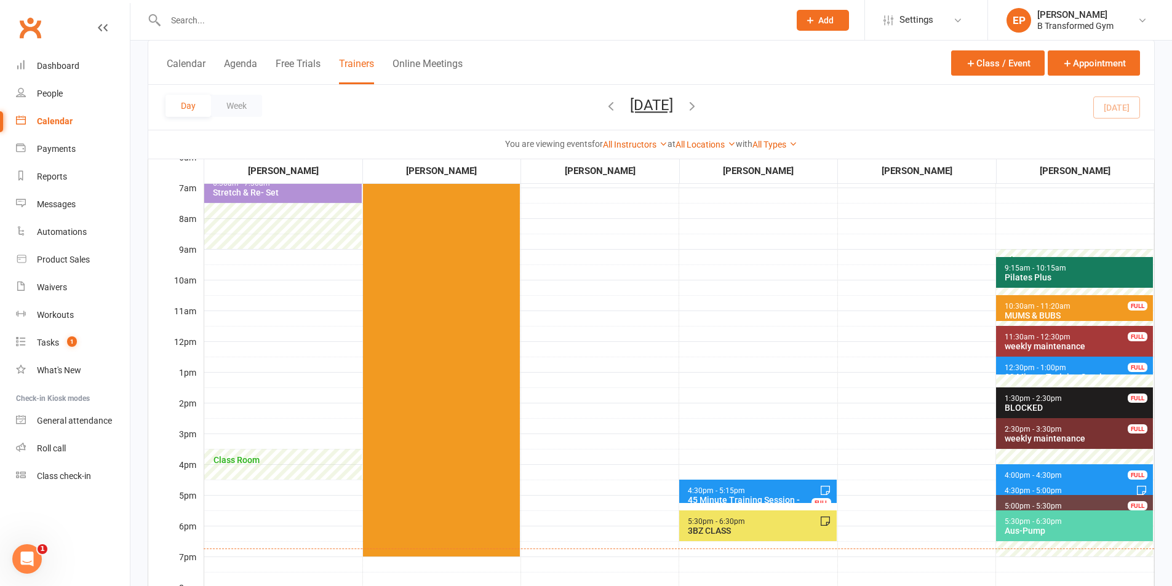
scroll to position [308, 0]
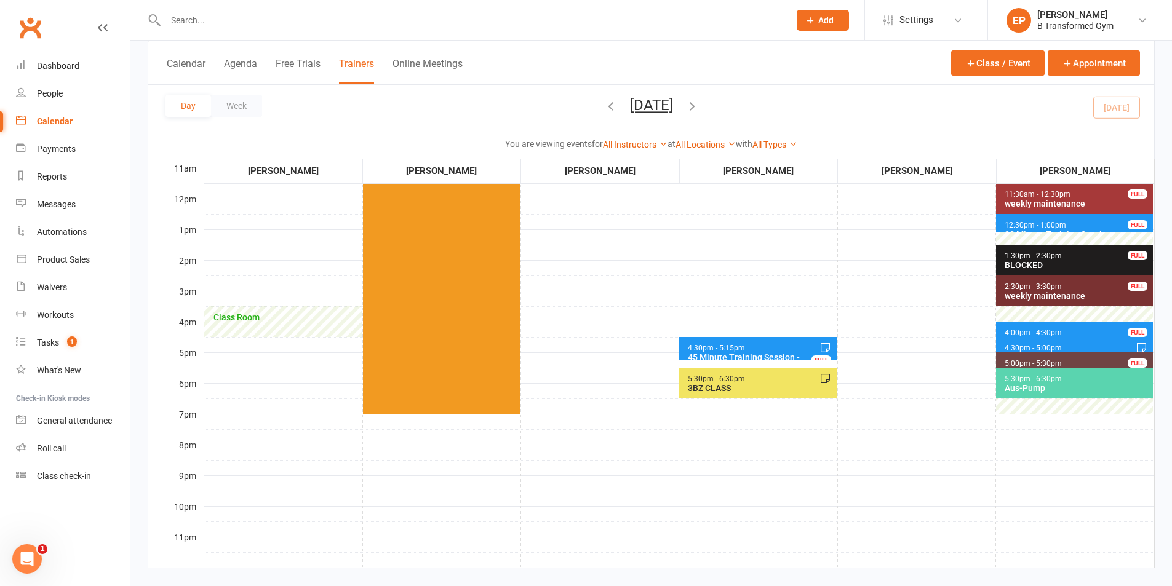
click at [782, 387] on div "3BZ CLASS" at bounding box center [760, 388] width 146 height 10
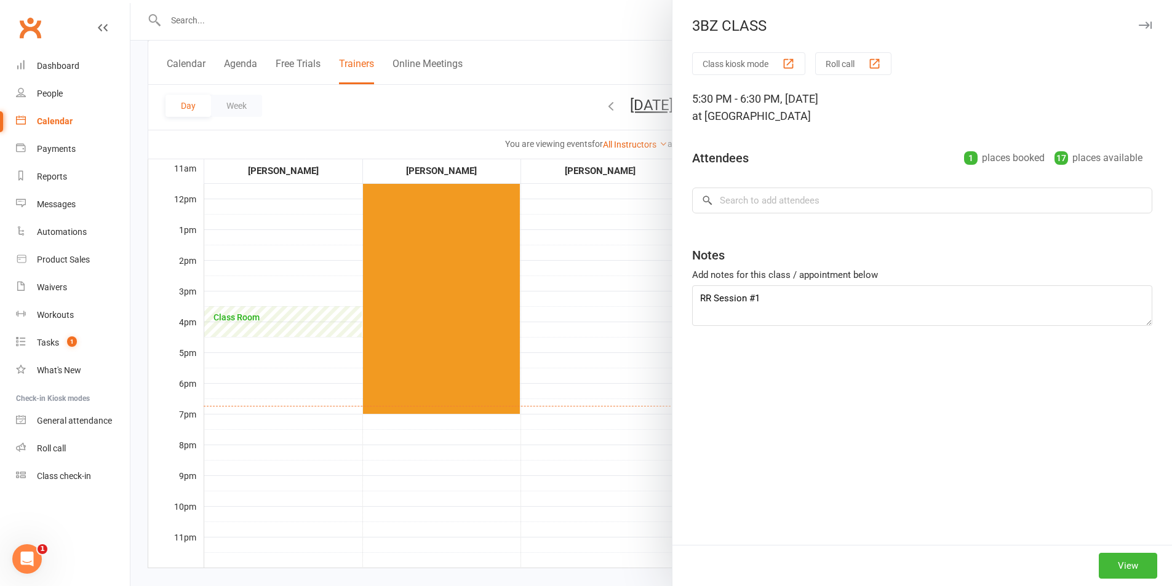
type textarea "RR Session #1 Attended-[PERSON_NAME][GEOGRAPHIC_DATA]"
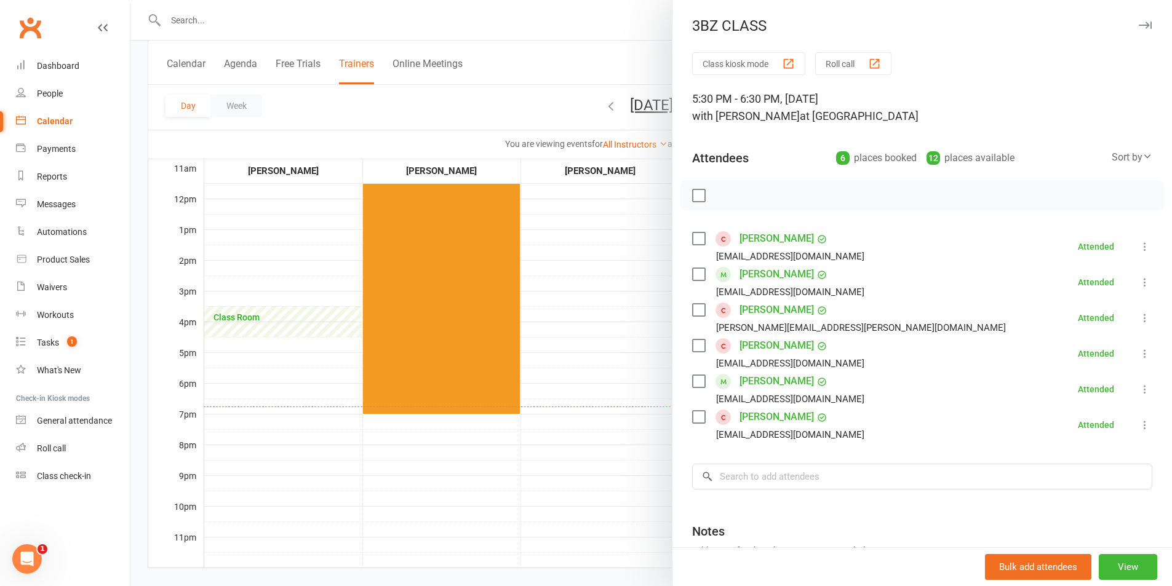
click at [567, 25] on div at bounding box center [650, 293] width 1041 height 586
